Goal: Obtain resource: Download file/media

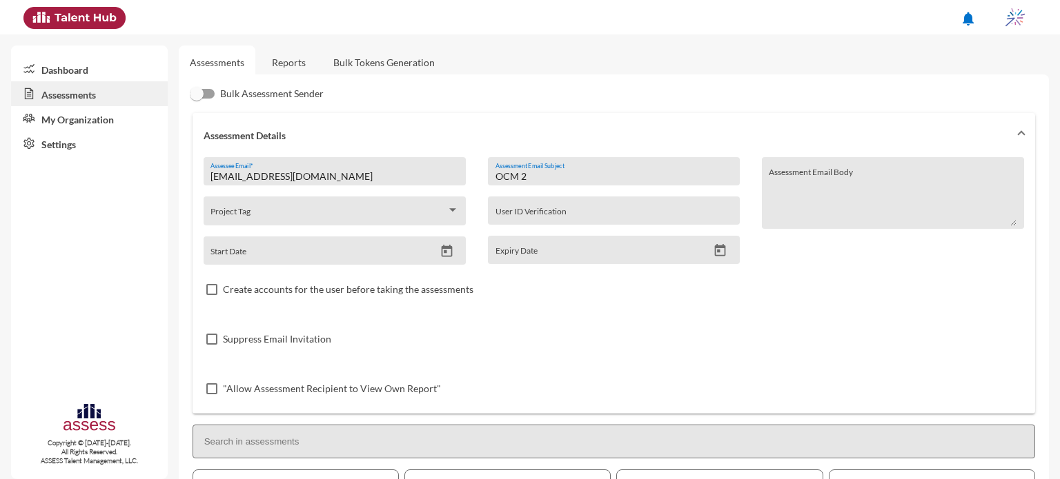
click at [285, 62] on link "Reports" at bounding box center [289, 63] width 56 height 34
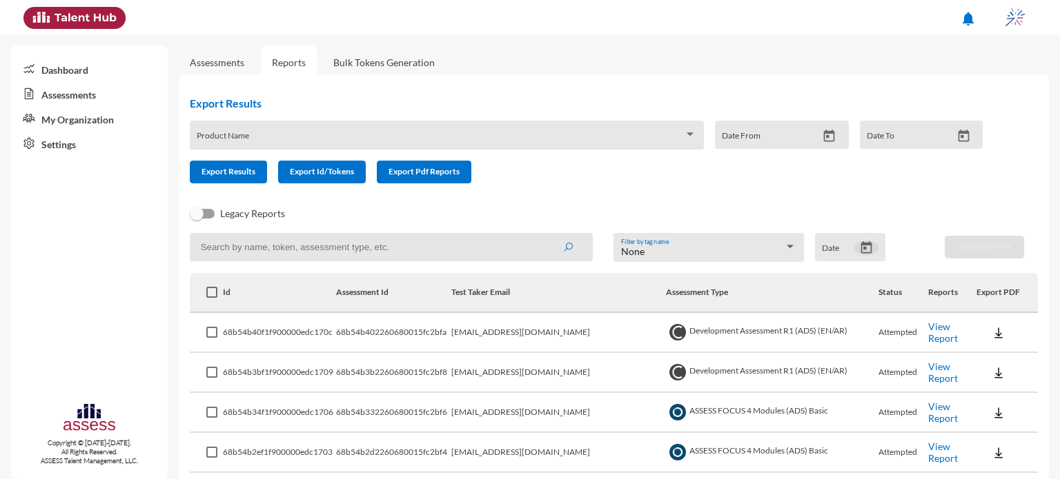
click at [861, 250] on icon "Open calendar" at bounding box center [866, 248] width 14 height 14
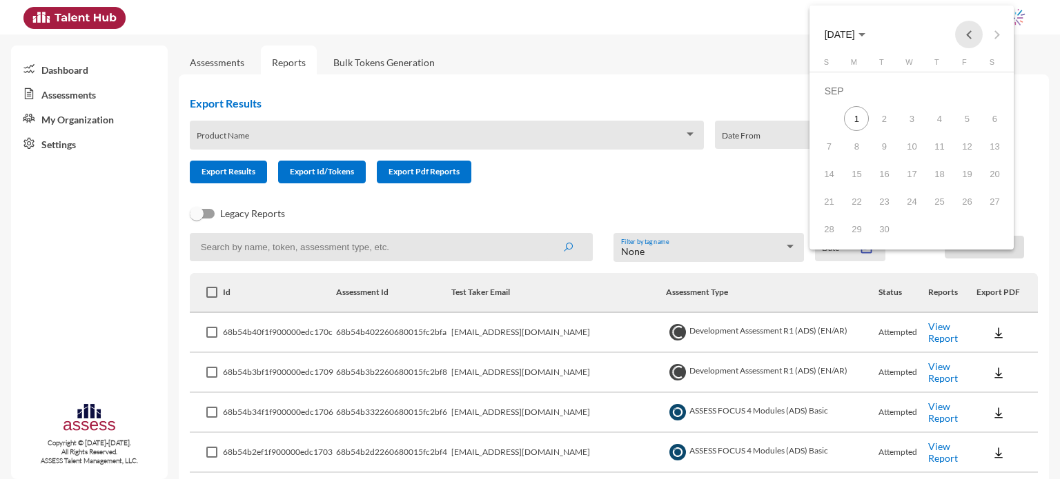
click at [971, 31] on button "Previous month" at bounding box center [969, 35] width 28 height 28
click at [913, 204] on div "27" at bounding box center [911, 201] width 25 height 25
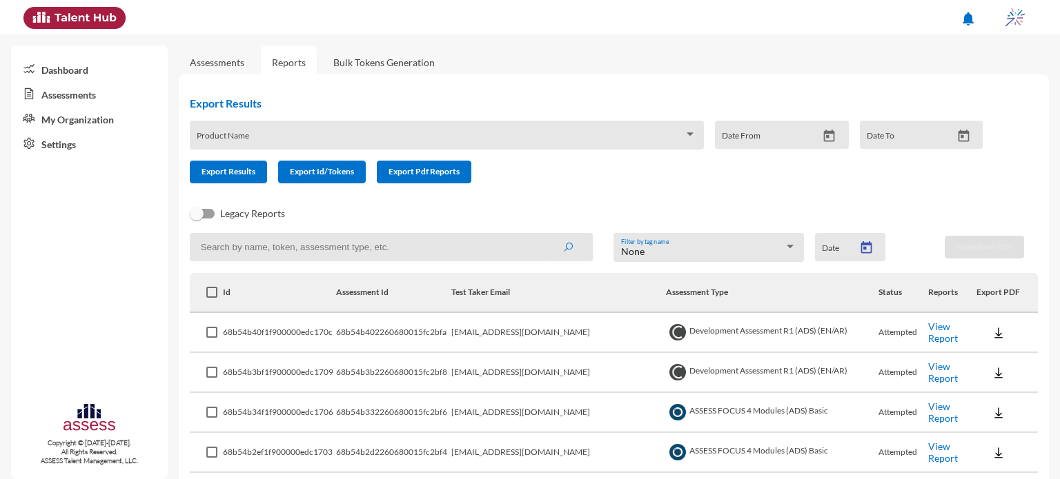
type input "8/27/2025"
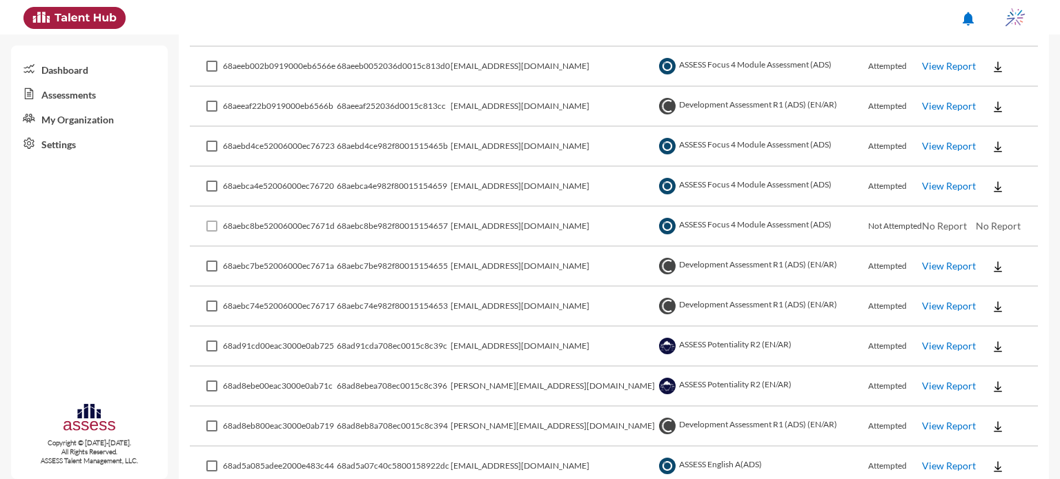
scroll to position [510, 0]
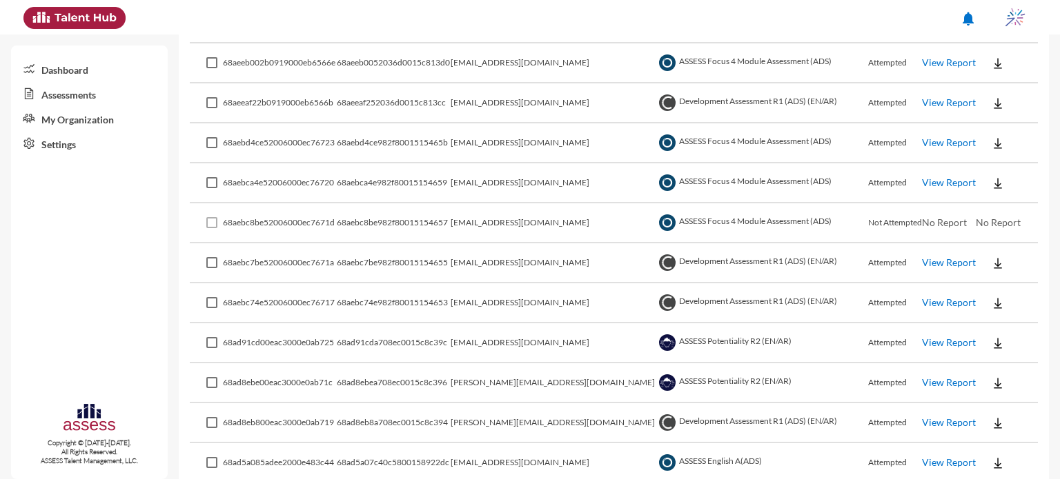
click at [932, 303] on link "View Report" at bounding box center [949, 303] width 54 height 12
click at [978, 297] on button at bounding box center [997, 302] width 44 height 25
click at [995, 330] on button "OCM / EN" at bounding box center [1012, 326] width 95 height 26
click at [922, 177] on link "View Report" at bounding box center [949, 183] width 54 height 12
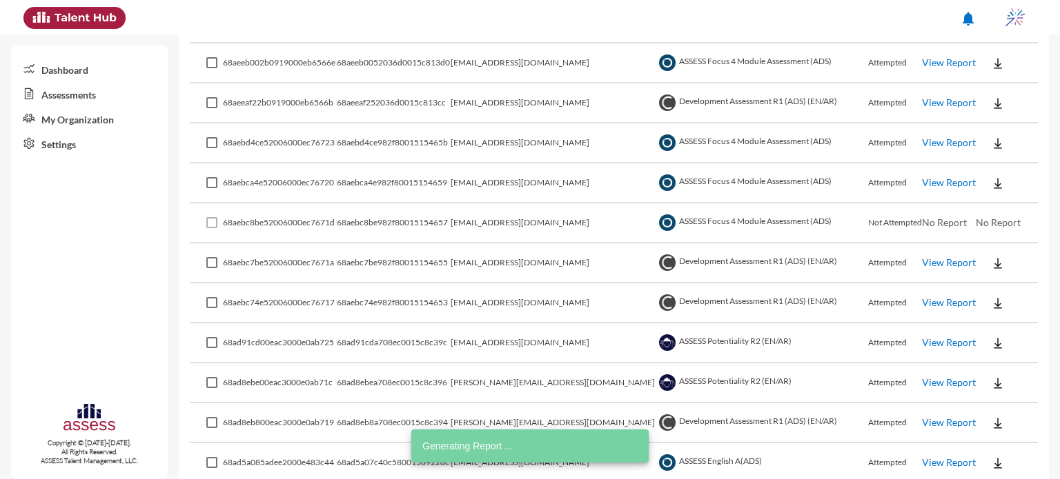
click at [949, 145] on link "View Report" at bounding box center [949, 143] width 54 height 12
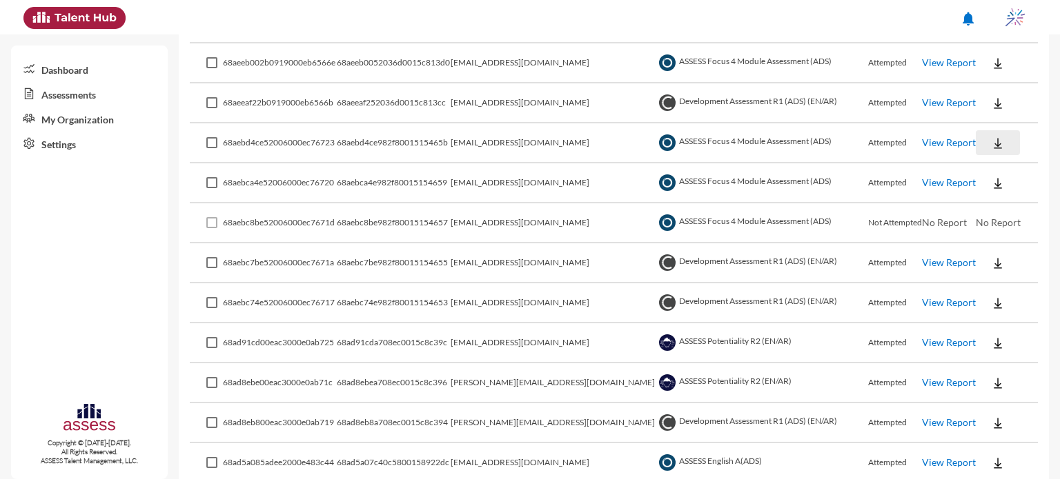
click at [991, 140] on img at bounding box center [998, 144] width 14 height 14
click at [986, 175] on button "EN" at bounding box center [1003, 168] width 77 height 26
click at [993, 136] on button at bounding box center [997, 142] width 44 height 25
click at [994, 158] on button "EN" at bounding box center [1003, 168] width 77 height 26
